Goal: Task Accomplishment & Management: Manage account settings

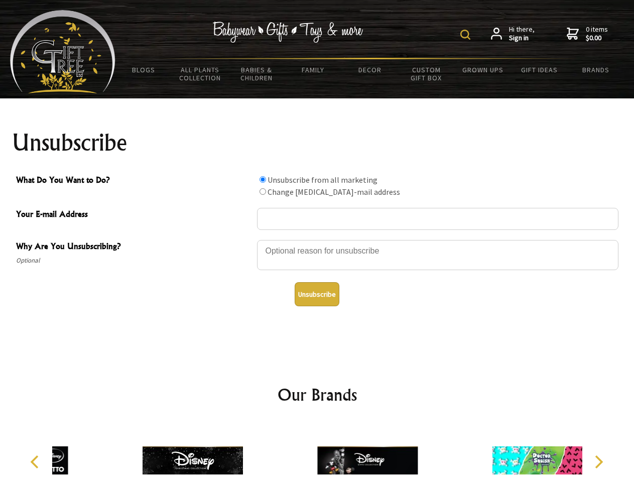
click at [467, 35] on img at bounding box center [465, 35] width 10 height 10
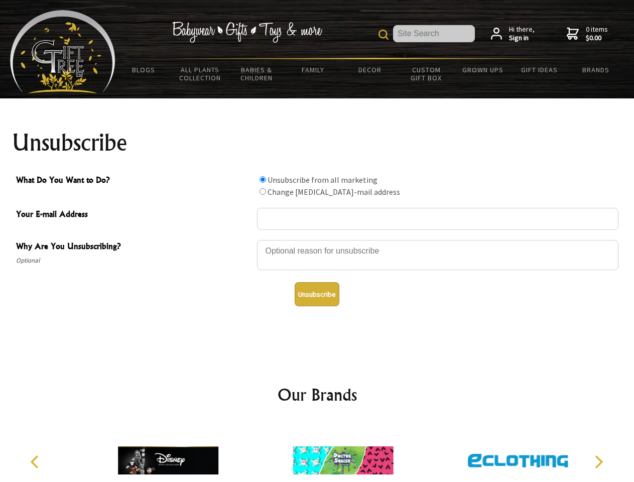
click at [317, 239] on div at bounding box center [437, 256] width 361 height 35
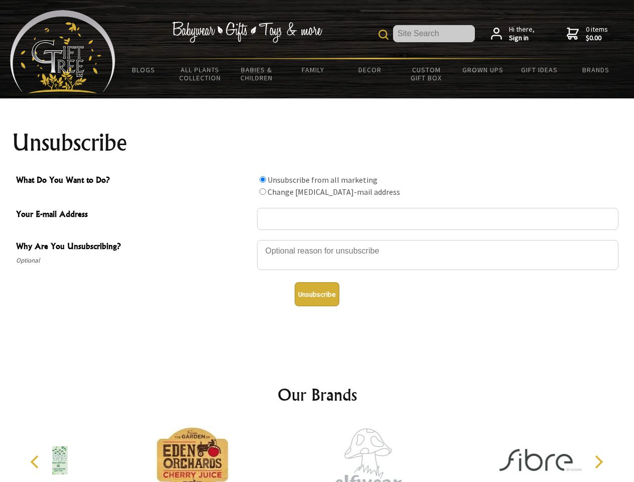
click at [263, 179] on input "What Do You Want to Do?" at bounding box center [263, 179] width 7 height 7
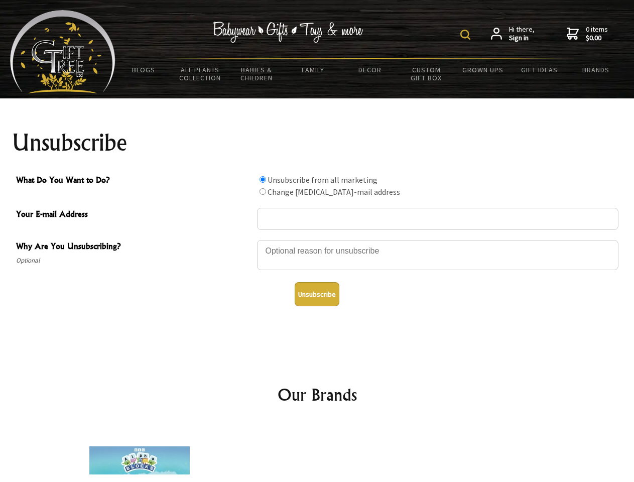
click at [467, 35] on img at bounding box center [465, 35] width 10 height 10
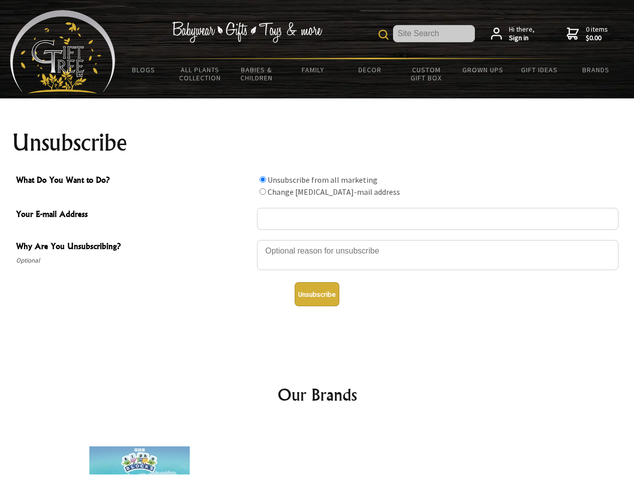
click at [317, 239] on div at bounding box center [437, 256] width 361 height 35
click at [263, 179] on input "What Do You Want to Do?" at bounding box center [263, 179] width 7 height 7
click at [263, 191] on input "What Do You Want to Do?" at bounding box center [263, 191] width 7 height 7
radio input "true"
click at [317, 294] on button "Unsubscribe" at bounding box center [317, 294] width 45 height 24
